Goal: Information Seeking & Learning: Learn about a topic

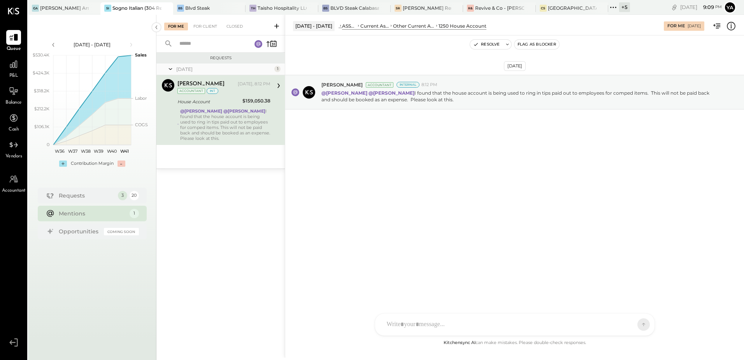
click at [226, 113] on strong "@[PERSON_NAME]" at bounding box center [245, 110] width 42 height 5
click at [228, 131] on div "@[PERSON_NAME] @[PERSON_NAME] I found that the house account is being used to r…" at bounding box center [225, 124] width 90 height 33
click at [389, 207] on div "[DATE] [PERSON_NAME] Accountant Internal 8:12 PM @[PERSON_NAME] @[PERSON_NAME] …" at bounding box center [514, 186] width 459 height 303
click at [70, 192] on div "Requests" at bounding box center [86, 195] width 55 height 8
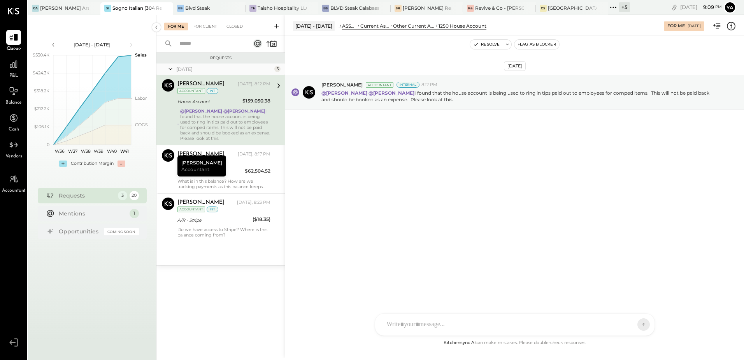
click at [238, 113] on div "@[PERSON_NAME] @[PERSON_NAME] I found that the house account is being used to r…" at bounding box center [225, 124] width 90 height 33
click at [234, 176] on div "[PERSON_NAME] [DATE], 8:17 PM Accountant int Accrued Expenses $62,504.52 What i…" at bounding box center [224, 169] width 93 height 40
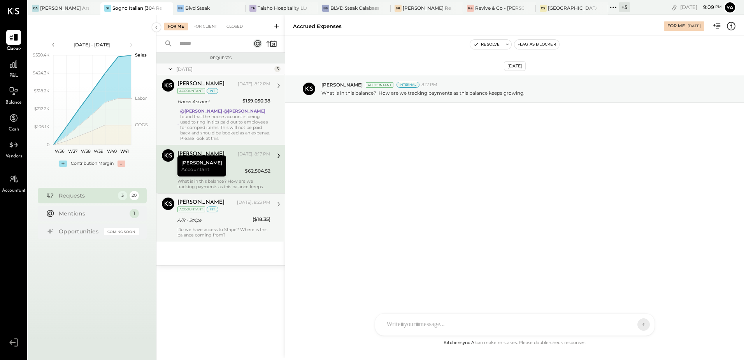
click at [238, 216] on div "A/R - Stripe" at bounding box center [214, 220] width 73 height 8
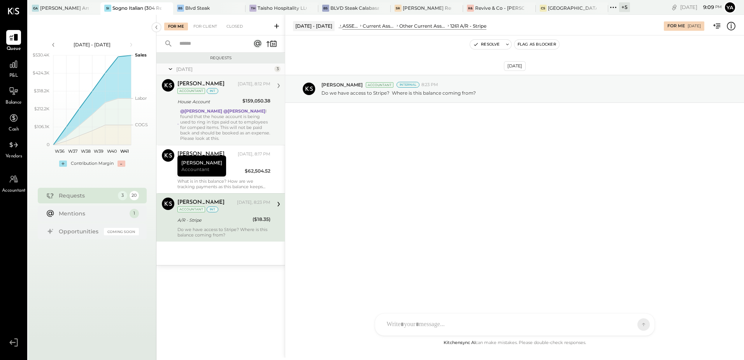
click at [218, 298] on div "Requests [DATE] 3 [PERSON_NAME] Accountant [PERSON_NAME] [DATE], 8:12 PM Accoun…" at bounding box center [221, 196] width 128 height 286
click at [388, 184] on div "[DATE] [PERSON_NAME] Accountant Internal 8:23 PM Do we have access to Stripe? W…" at bounding box center [514, 186] width 459 height 303
click at [218, 287] on div "Requests [DATE] 3 [PERSON_NAME] Accountant [PERSON_NAME] [DATE], 8:12 PM Accoun…" at bounding box center [221, 196] width 128 height 286
click at [240, 159] on div "[PERSON_NAME] [DATE], 8:17 PM Accountant int" at bounding box center [224, 157] width 93 height 16
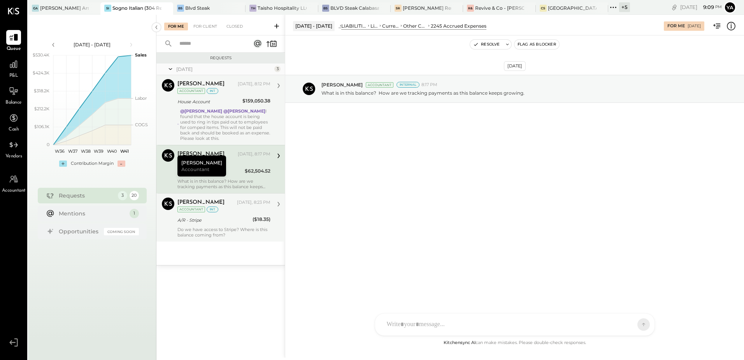
click at [234, 223] on div "A/R - Stripe" at bounding box center [214, 220] width 73 height 8
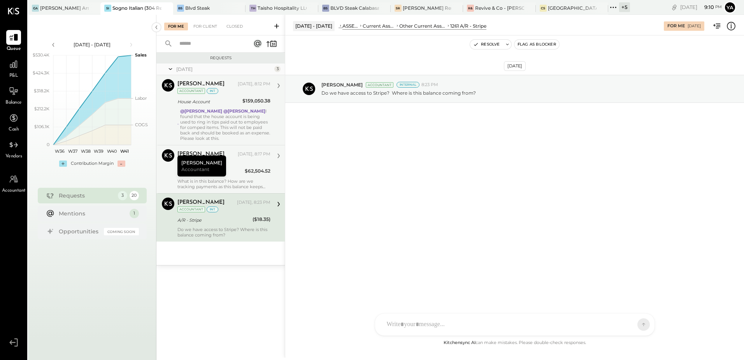
click at [263, 185] on div "What is in this balance? How are we tracking payments as this balance keeps gro…" at bounding box center [224, 183] width 93 height 11
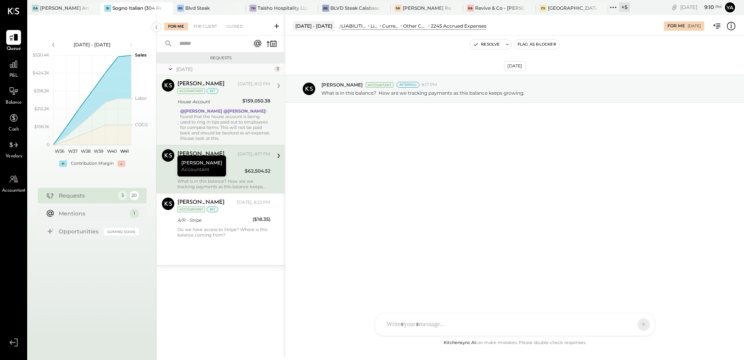
click at [732, 29] on icon at bounding box center [732, 26] width 10 height 10
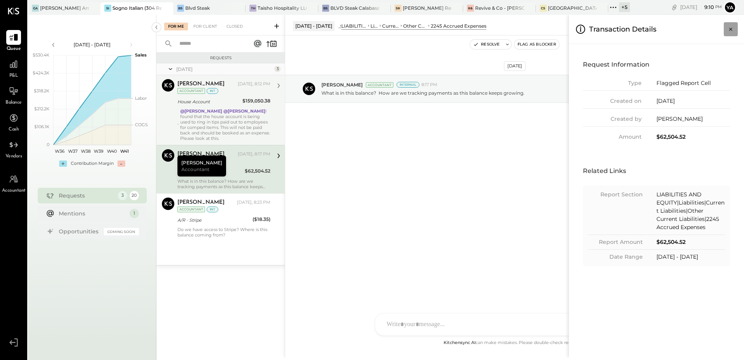
click at [733, 30] on icon "Close panel" at bounding box center [731, 29] width 8 height 8
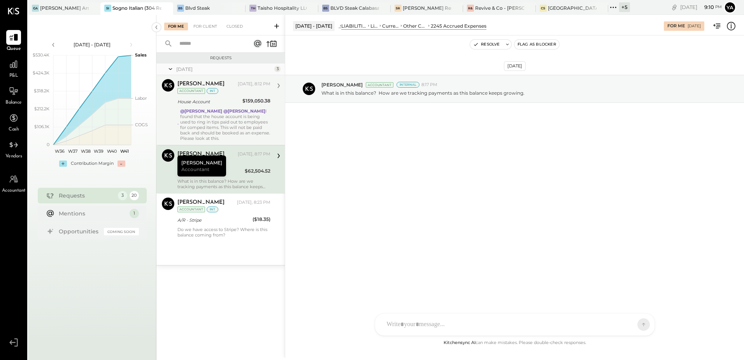
click at [248, 171] on div "$62,504.52" at bounding box center [258, 171] width 26 height 8
click at [226, 292] on div "Requests [DATE] 3 [PERSON_NAME] Accountant [PERSON_NAME] [DATE], 8:12 PM Accoun…" at bounding box center [221, 196] width 128 height 286
click at [239, 124] on div "@[PERSON_NAME] @[PERSON_NAME] I found that the house account is being used to r…" at bounding box center [225, 124] width 90 height 33
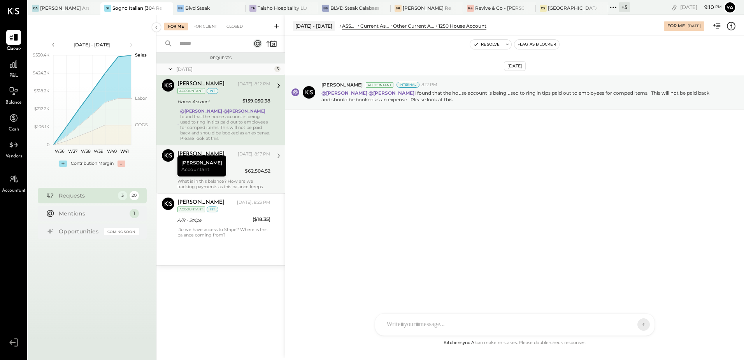
click at [243, 163] on div "[PERSON_NAME] [DATE], 8:17 PM Accountant int" at bounding box center [224, 157] width 93 height 16
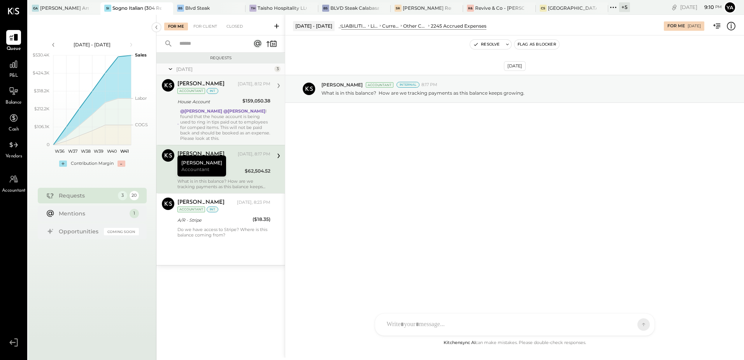
click at [252, 117] on div "@[PERSON_NAME] @[PERSON_NAME] I found that the house account is being used to r…" at bounding box center [225, 124] width 90 height 33
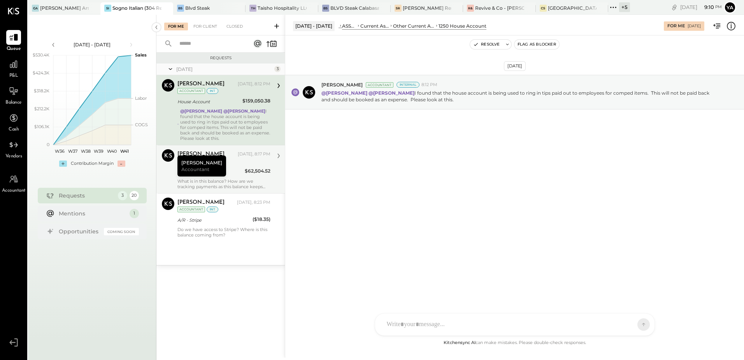
click at [246, 180] on div "What is in this balance? How are we tracking payments as this balance keeps gro…" at bounding box center [224, 183] width 93 height 11
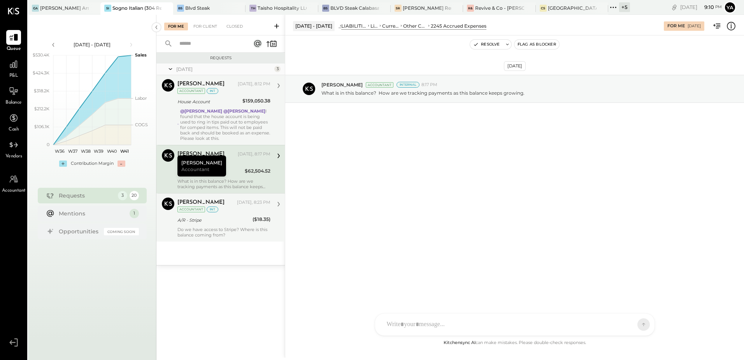
click at [234, 206] on div "[PERSON_NAME] [DATE], 8:23 PM Accountant int" at bounding box center [224, 205] width 93 height 16
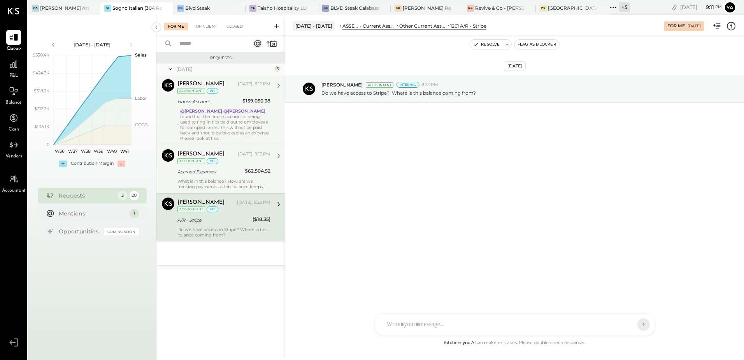
click at [235, 228] on div "Do we have access to Stripe? Where is this balance coming from?" at bounding box center [224, 232] width 93 height 11
click at [233, 172] on div "Accrued Expenses" at bounding box center [210, 172] width 65 height 8
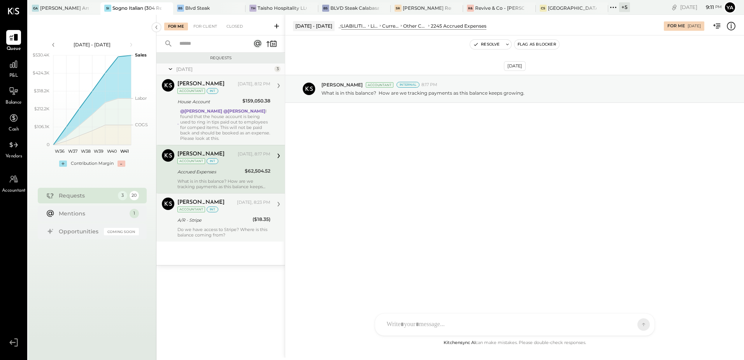
click at [205, 128] on div "@[PERSON_NAME] @[PERSON_NAME] I found that the house account is being used to r…" at bounding box center [225, 124] width 90 height 33
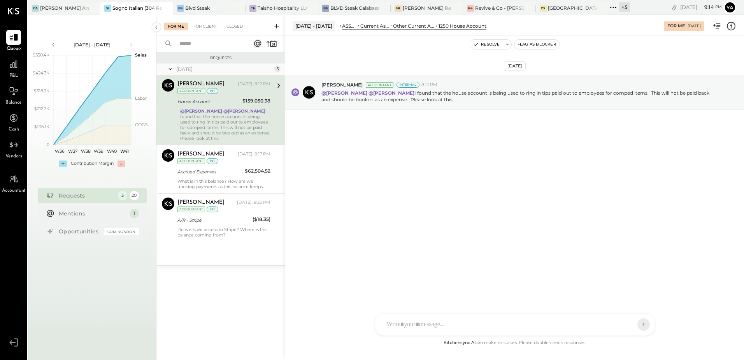
click at [245, 314] on div "Requests [DATE] 3 [PERSON_NAME] Accountant [PERSON_NAME] [DATE], 8:12 PM Accoun…" at bounding box center [221, 196] width 128 height 286
click at [235, 176] on div "Accrued Expenses" at bounding box center [210, 171] width 65 height 9
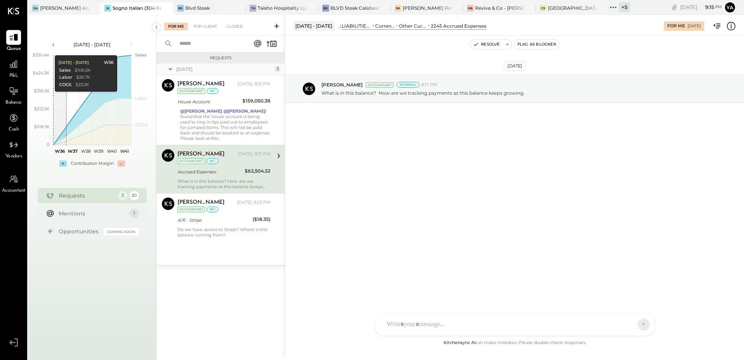
click at [371, 196] on div "Oct 7th, 2025 Chris Dash Accountant Internal 8:17 PM What is in this balance? H…" at bounding box center [514, 186] width 459 height 303
